Goal: Understand process/instructions: Learn how to perform a task or action

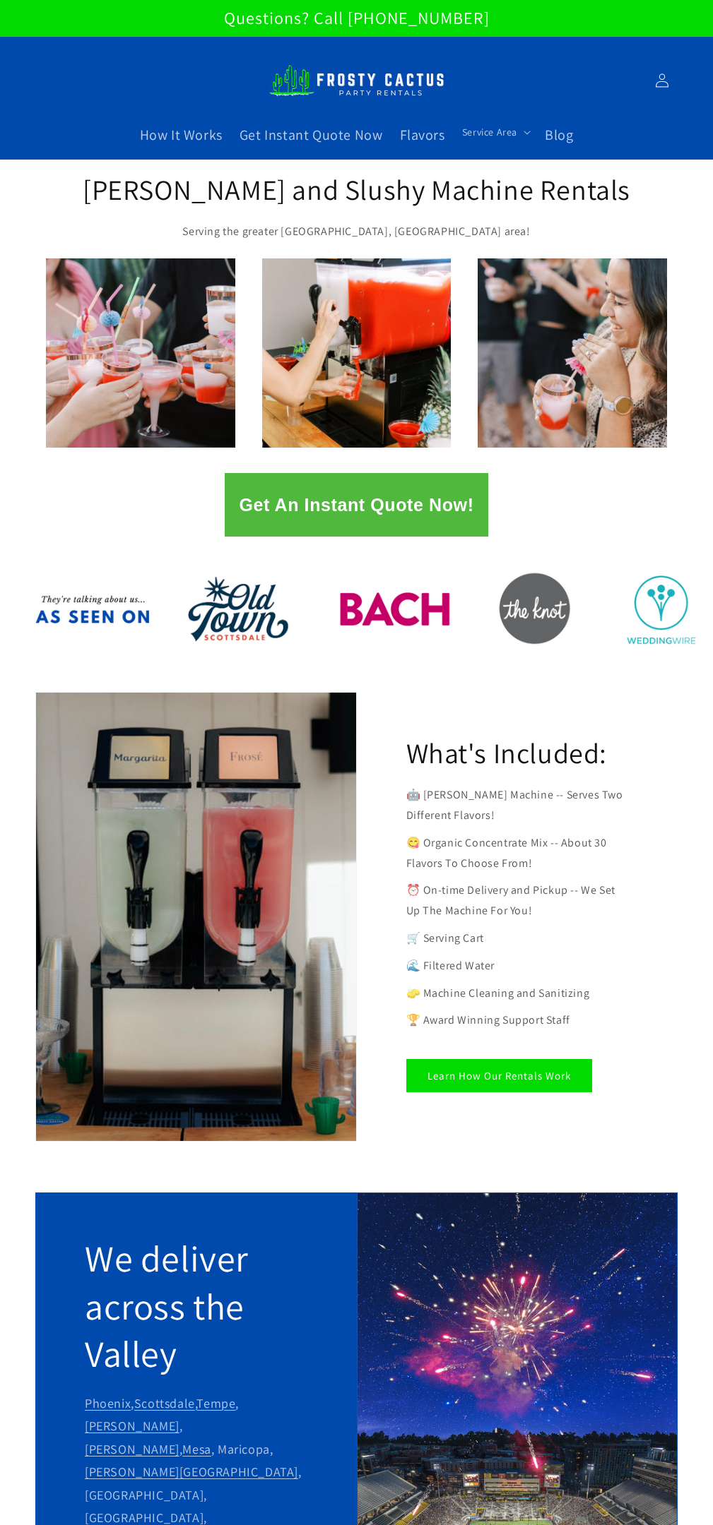
click at [496, 1075] on link "Learn How Our Rentals Work" at bounding box center [499, 1075] width 186 height 33
click at [357, 504] on button "Get An Instant Quote Now!" at bounding box center [356, 505] width 263 height 64
